Goal: Task Accomplishment & Management: Use online tool/utility

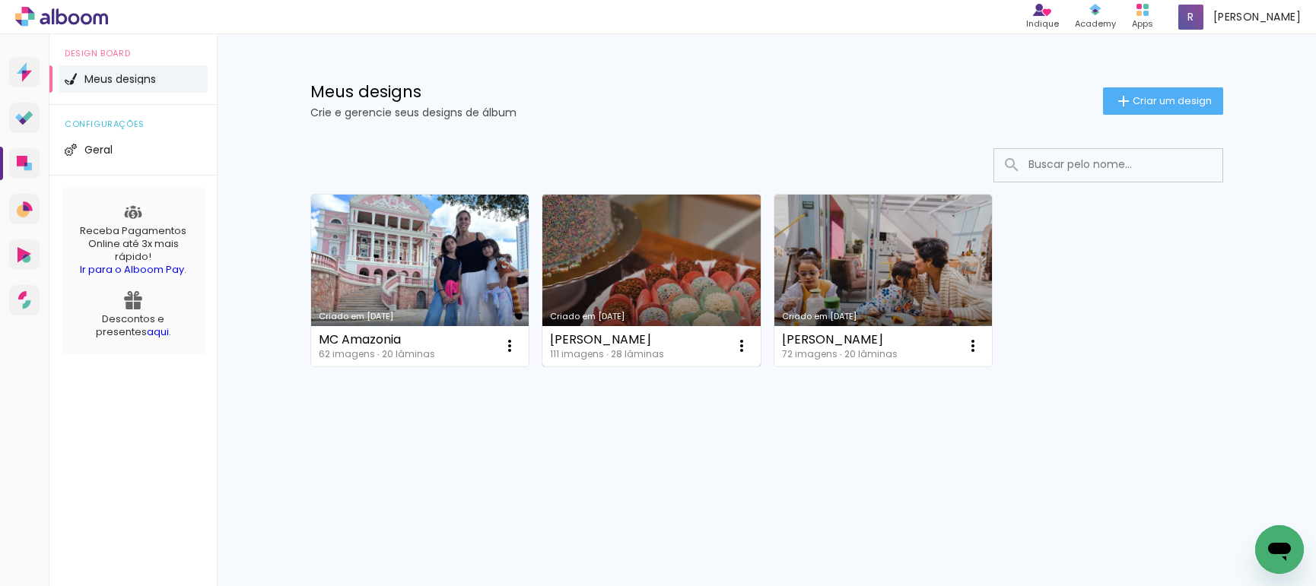
click at [608, 231] on link "Criado em [DATE]" at bounding box center [651, 281] width 218 height 172
click at [631, 272] on link "Criado em [DATE]" at bounding box center [651, 281] width 218 height 172
